Goal: Find contact information: Find contact information

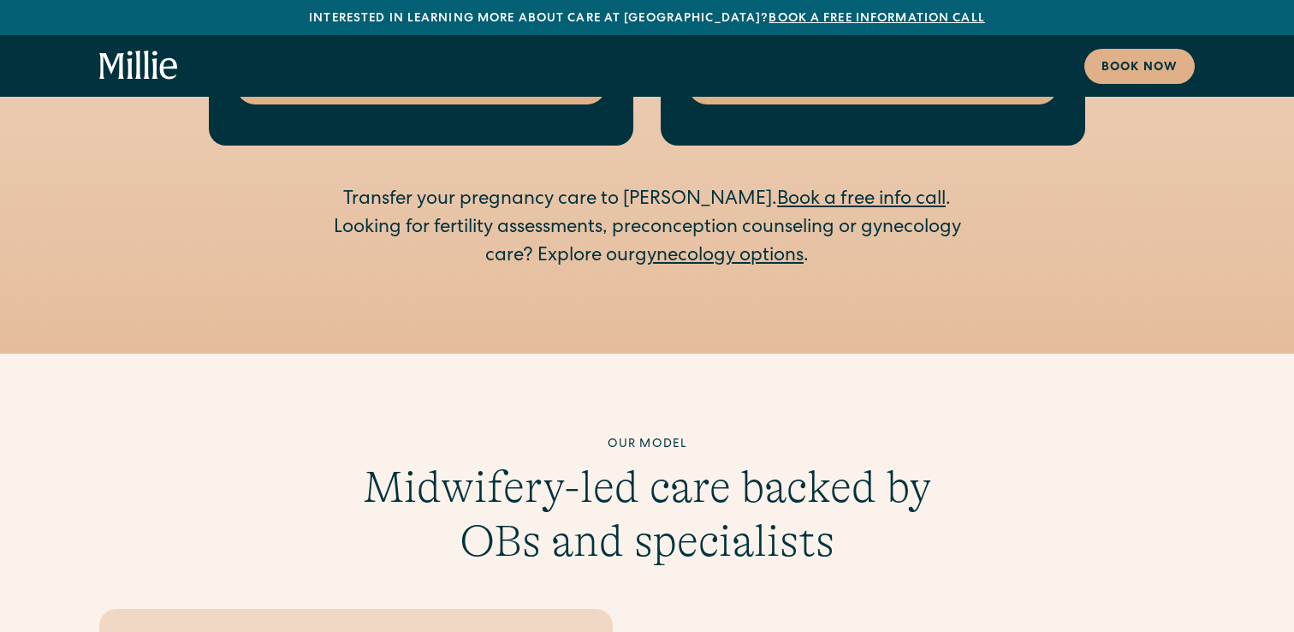
scroll to position [3364, 0]
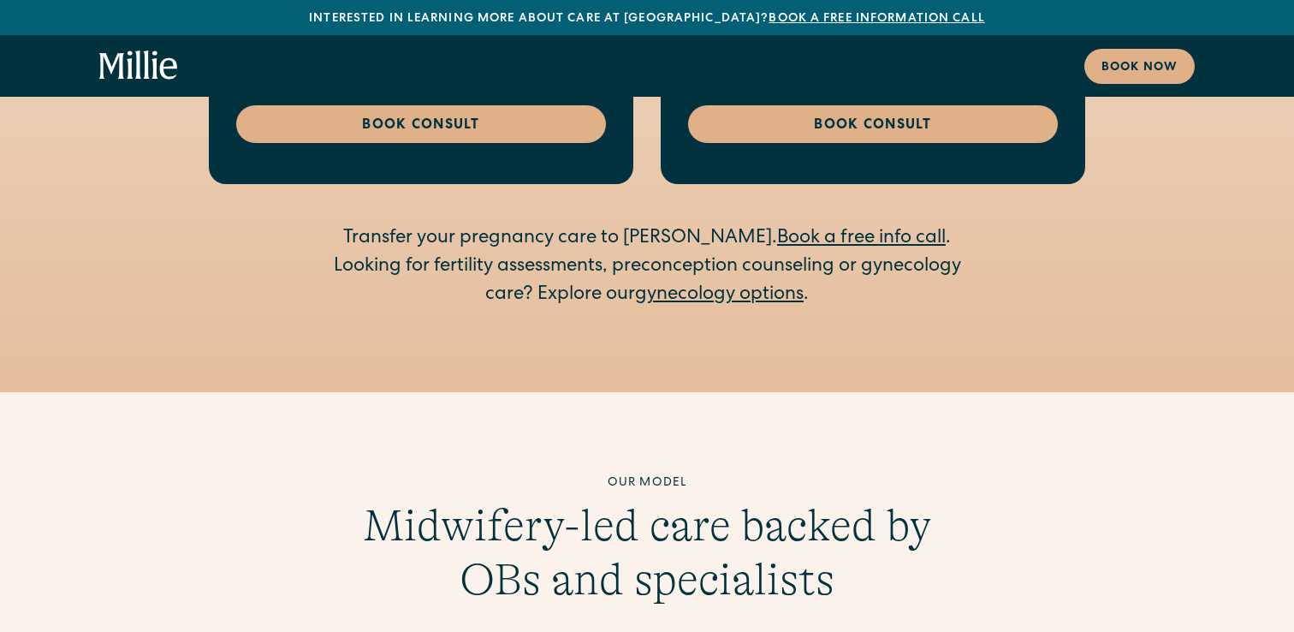
click at [709, 286] on link "gynecology options" at bounding box center [719, 295] width 169 height 19
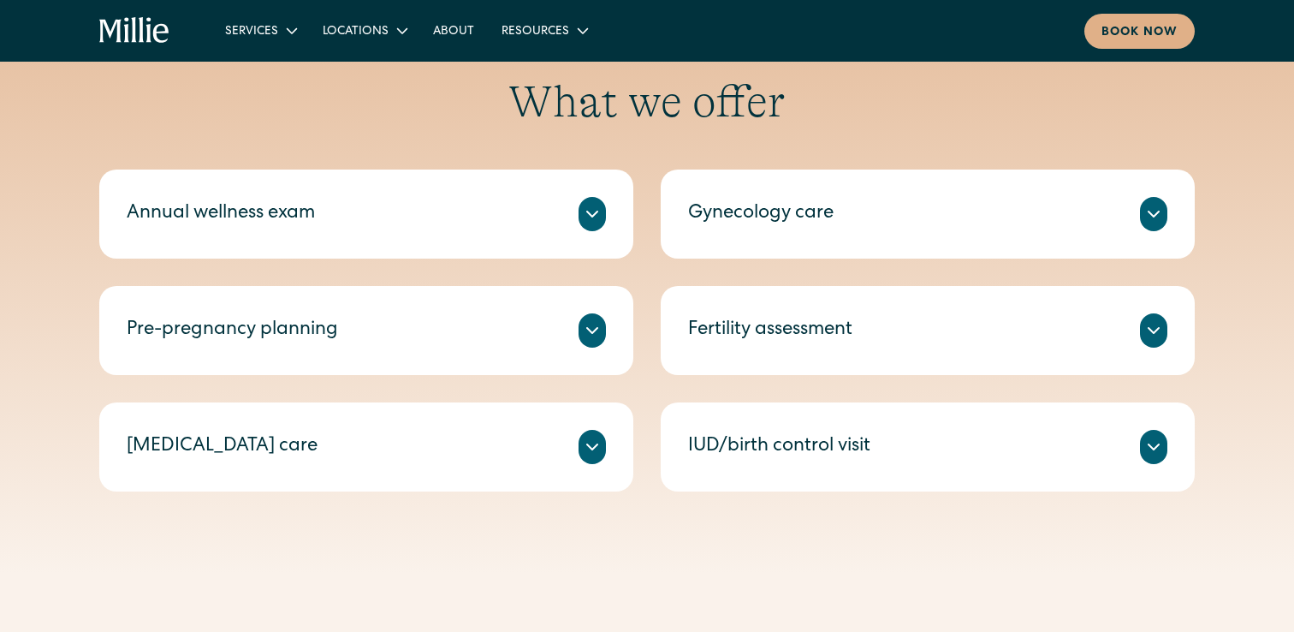
scroll to position [797, 0]
click at [653, 299] on div "Annual wellness exam A check-in on your health, including routine tests and scr…" at bounding box center [647, 329] width 1096 height 322
click at [591, 314] on div at bounding box center [592, 329] width 27 height 34
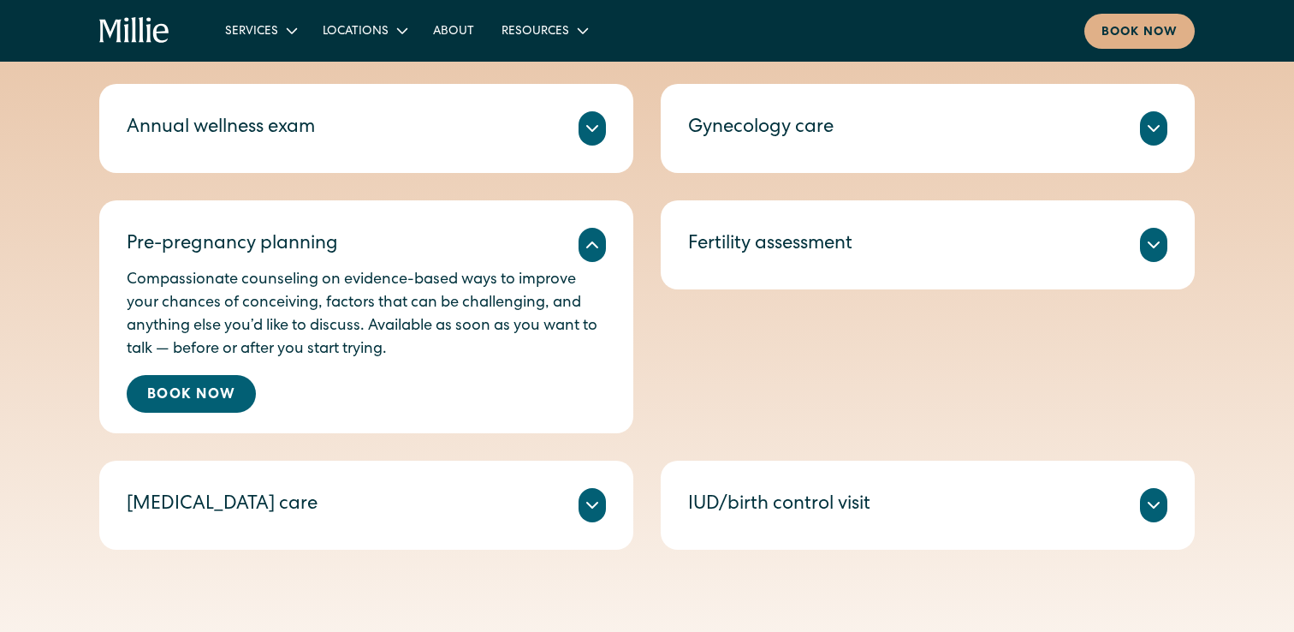
scroll to position [883, 0]
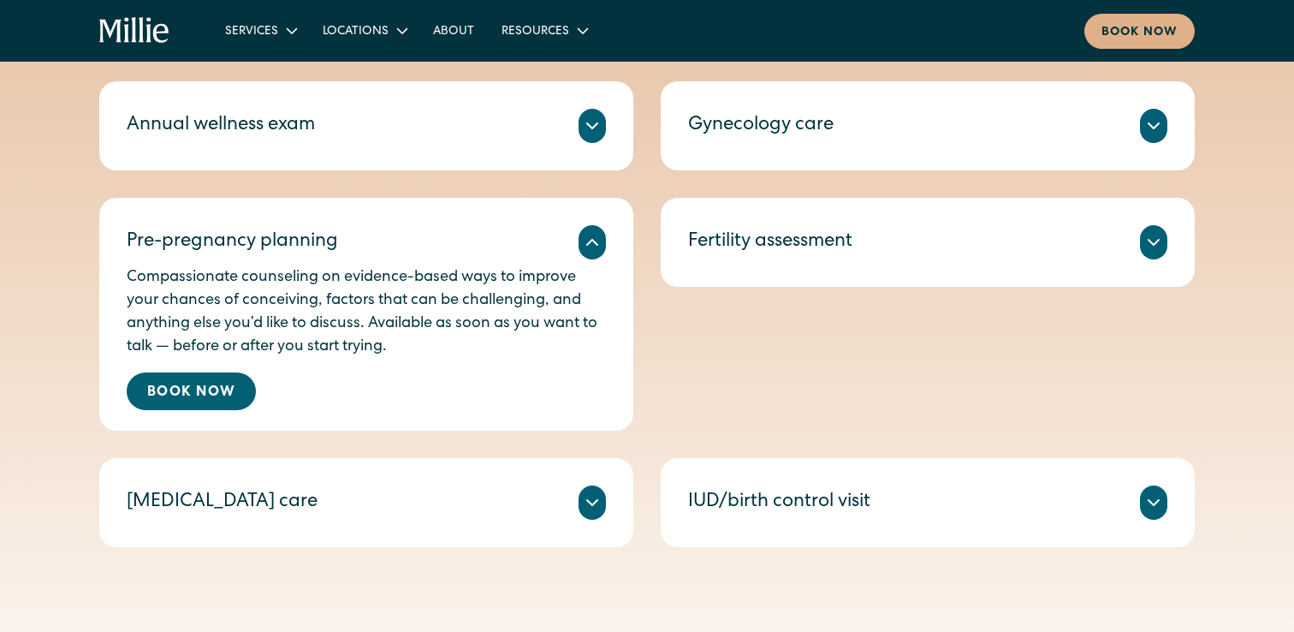
click at [734, 250] on div "Fertility assessment" at bounding box center [770, 243] width 164 height 28
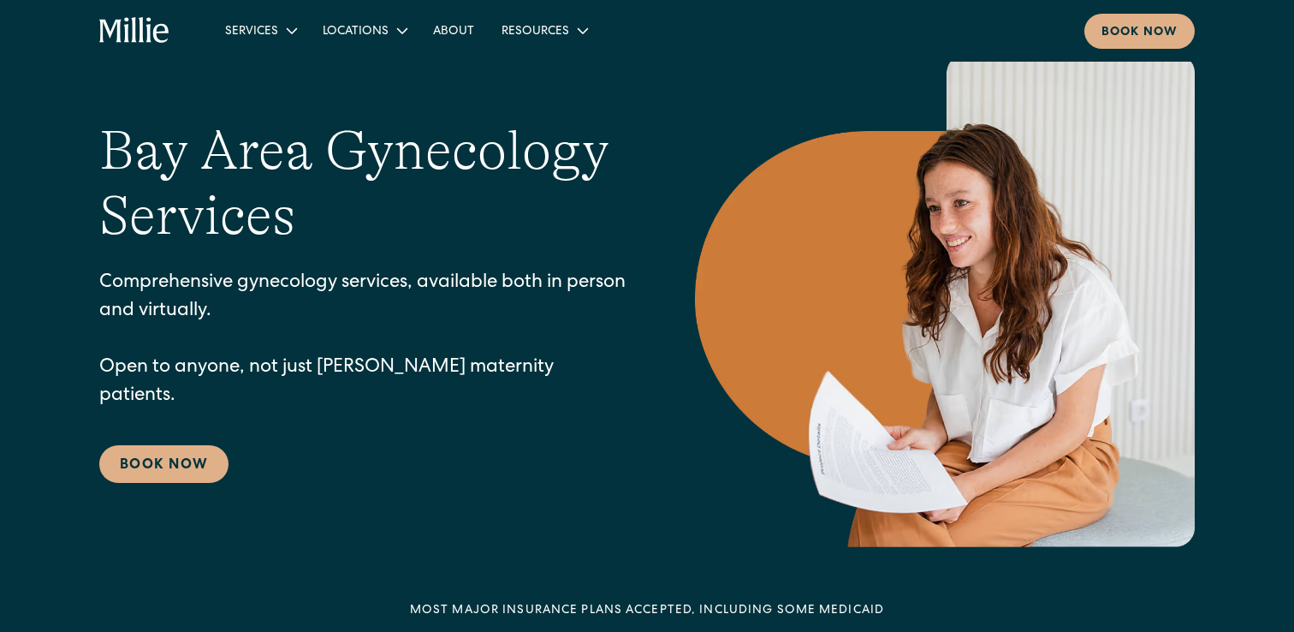
scroll to position [0, 0]
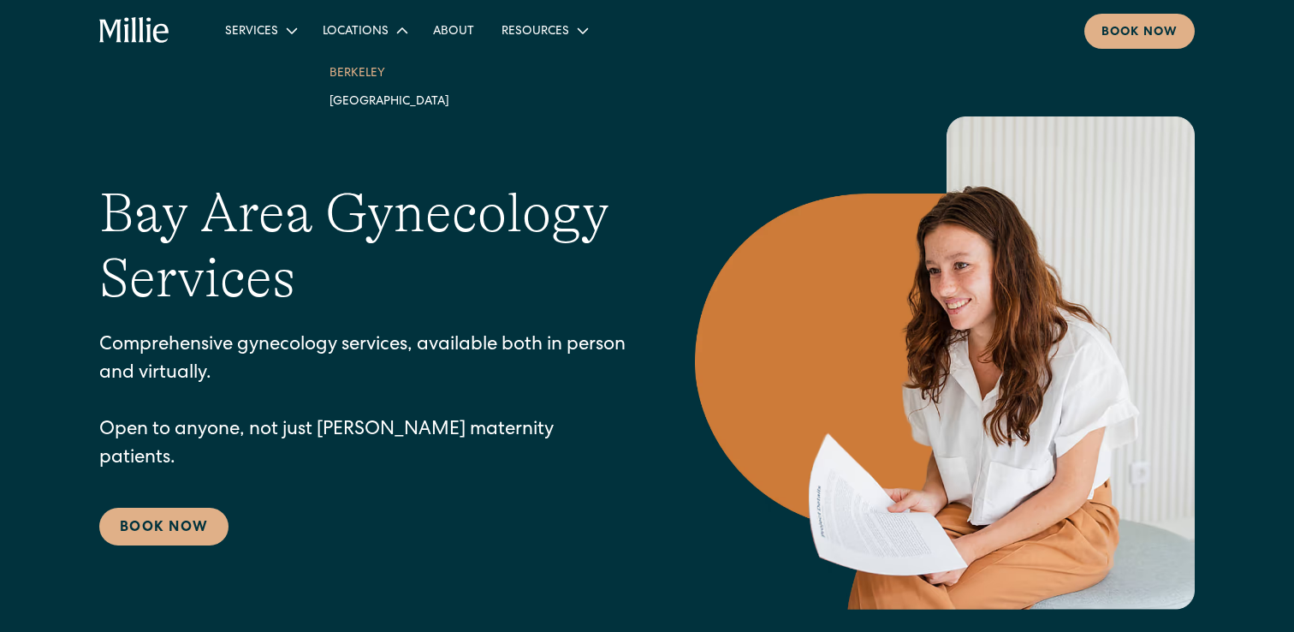
click at [360, 72] on link "Berkeley" at bounding box center [389, 72] width 147 height 28
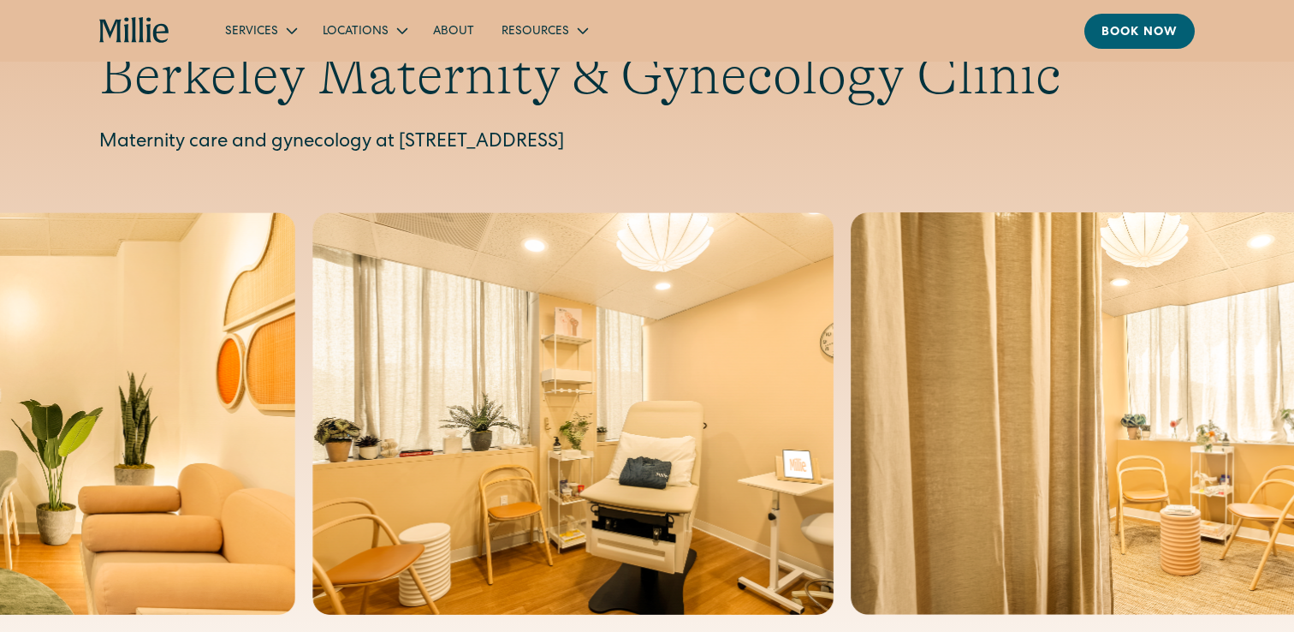
scroll to position [68, 0]
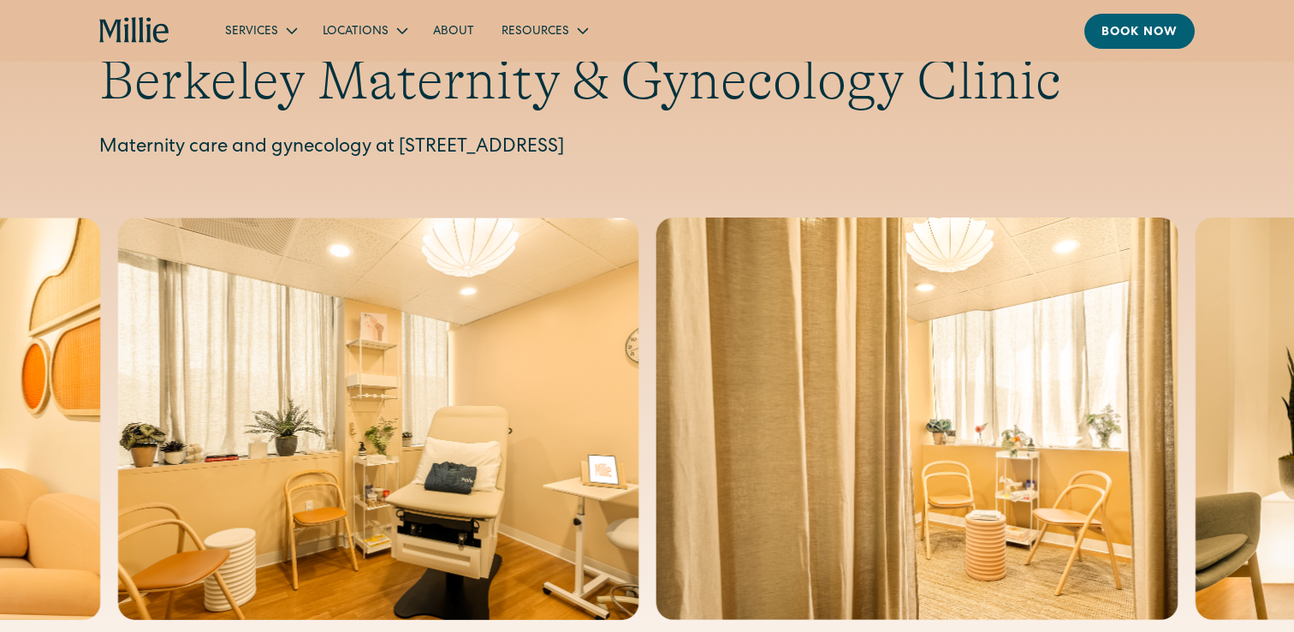
drag, startPoint x: 826, startPoint y: 147, endPoint x: 403, endPoint y: 148, distance: 422.8
click at [403, 148] on p "Maternity care and gynecology at [STREET_ADDRESS]" at bounding box center [647, 148] width 1096 height 28
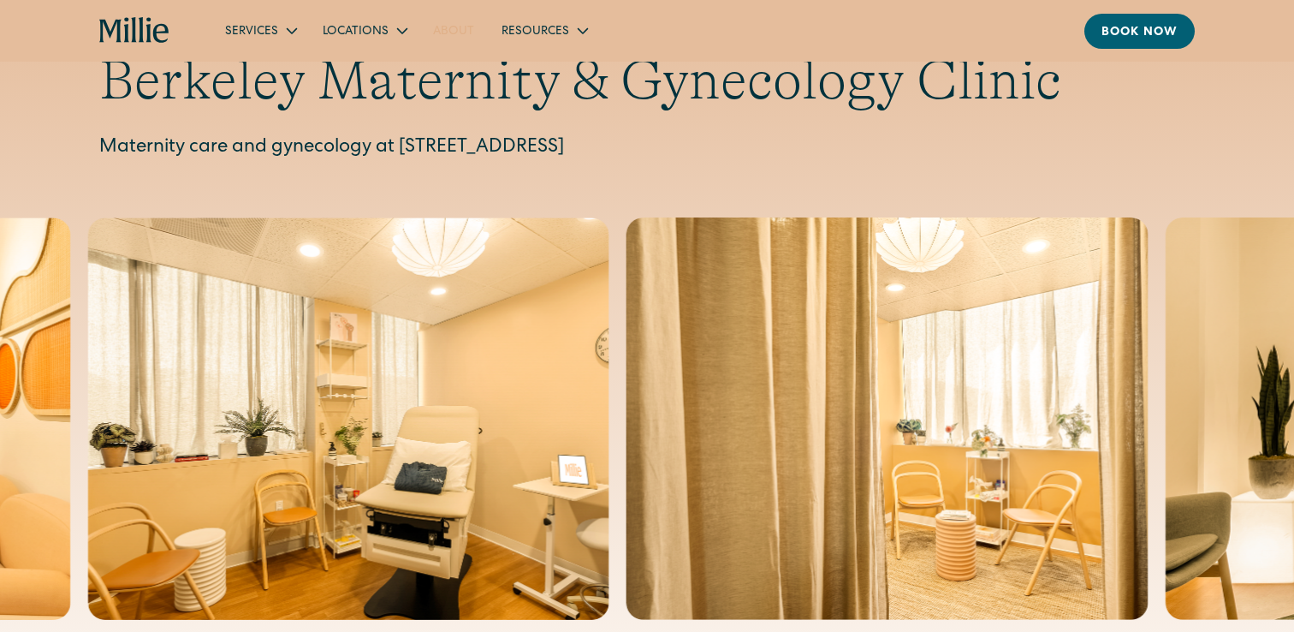
copy p "[STREET_ADDRESS]"
